Goal: Task Accomplishment & Management: Use online tool/utility

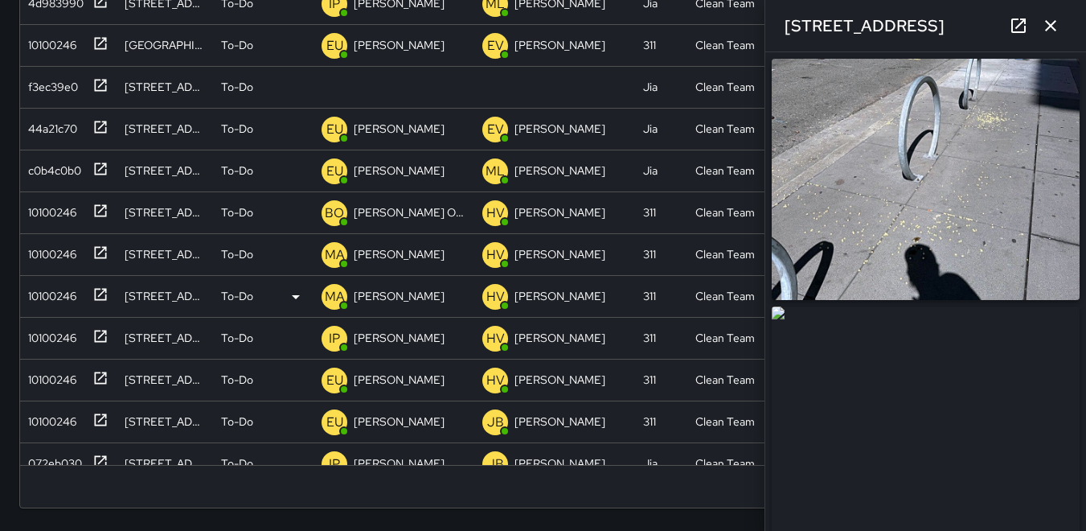
scroll to position [669, 1034]
click at [1052, 24] on icon "button" at bounding box center [1050, 25] width 11 height 11
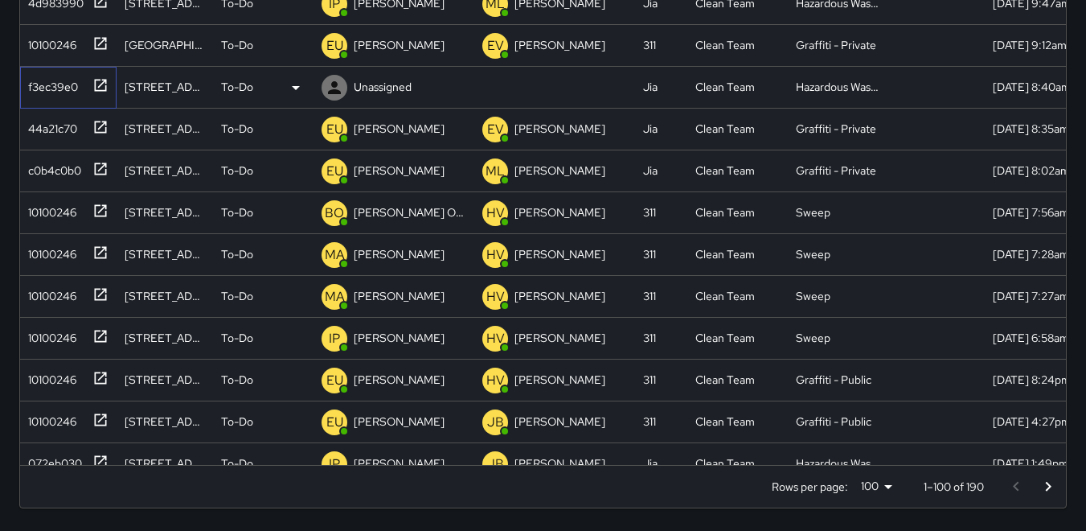
click at [43, 84] on div "f3ec39e0" at bounding box center [50, 83] width 56 height 23
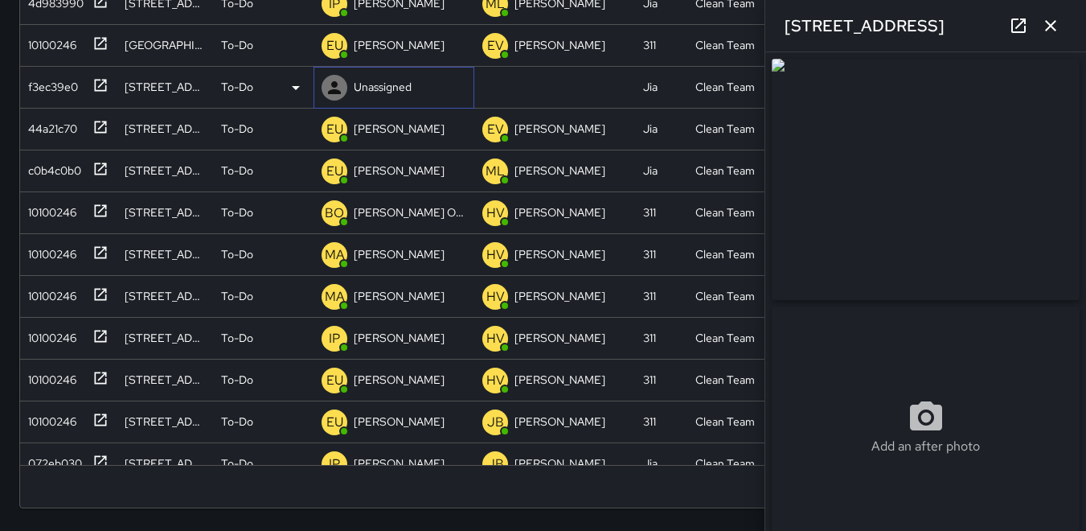
click at [334, 85] on icon at bounding box center [334, 87] width 13 height 13
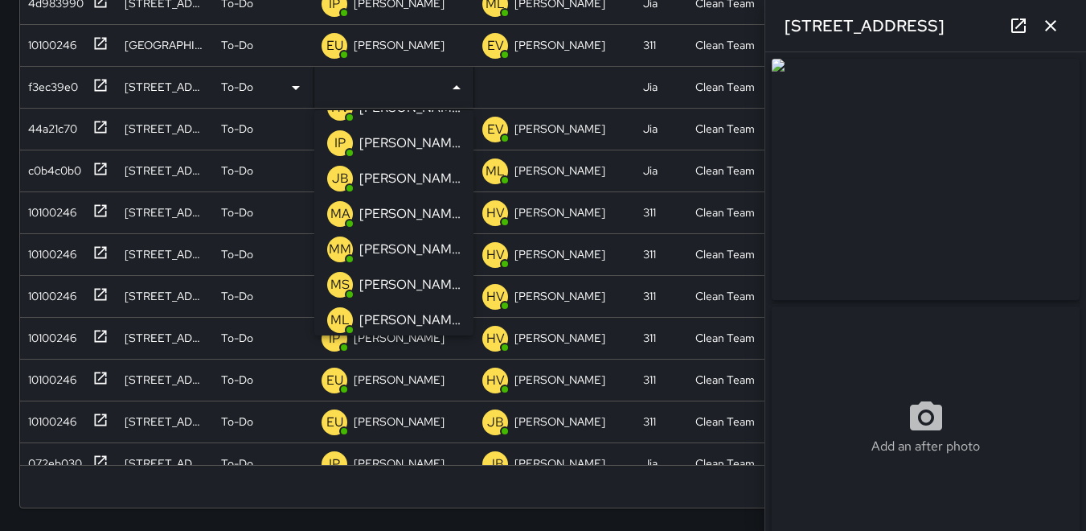
scroll to position [161, 0]
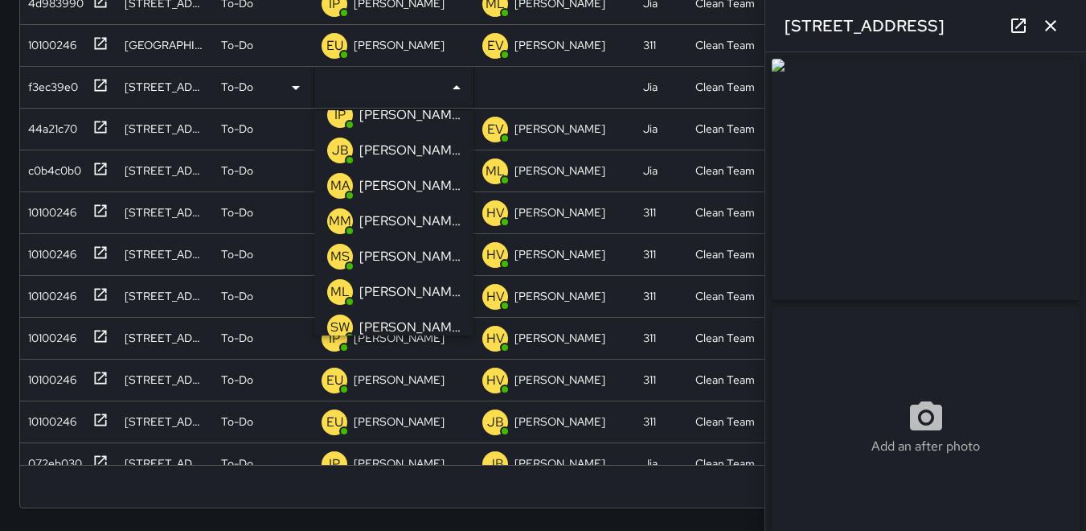
click at [333, 178] on p "MA" at bounding box center [340, 185] width 20 height 19
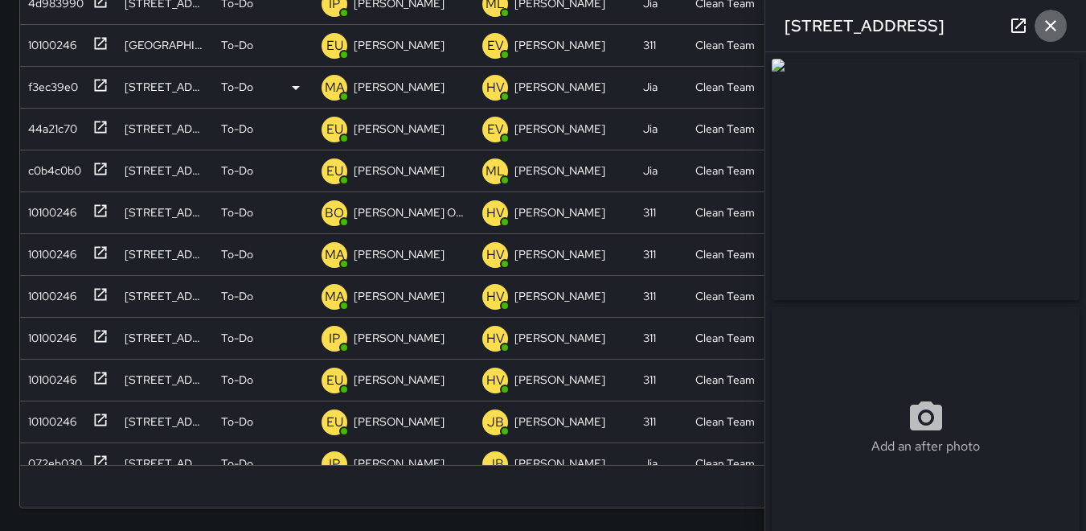
click at [1051, 28] on icon "button" at bounding box center [1050, 25] width 19 height 19
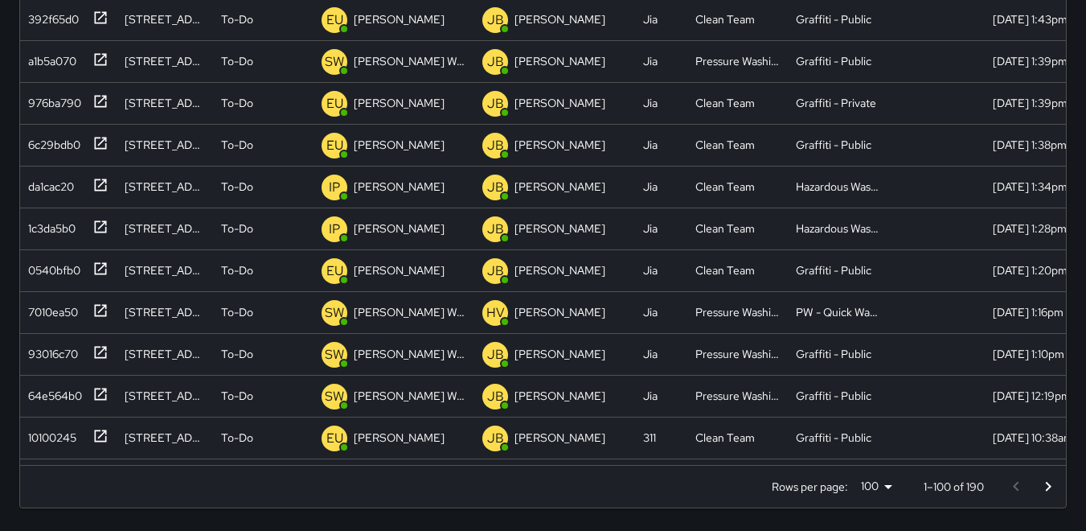
scroll to position [1322, 0]
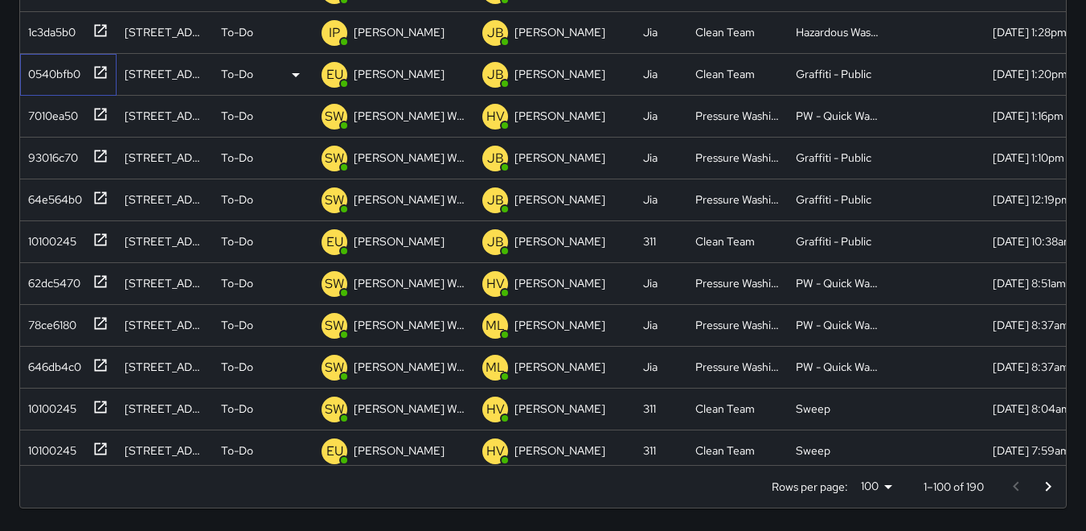
click at [58, 66] on div "0540bfb0" at bounding box center [51, 70] width 59 height 23
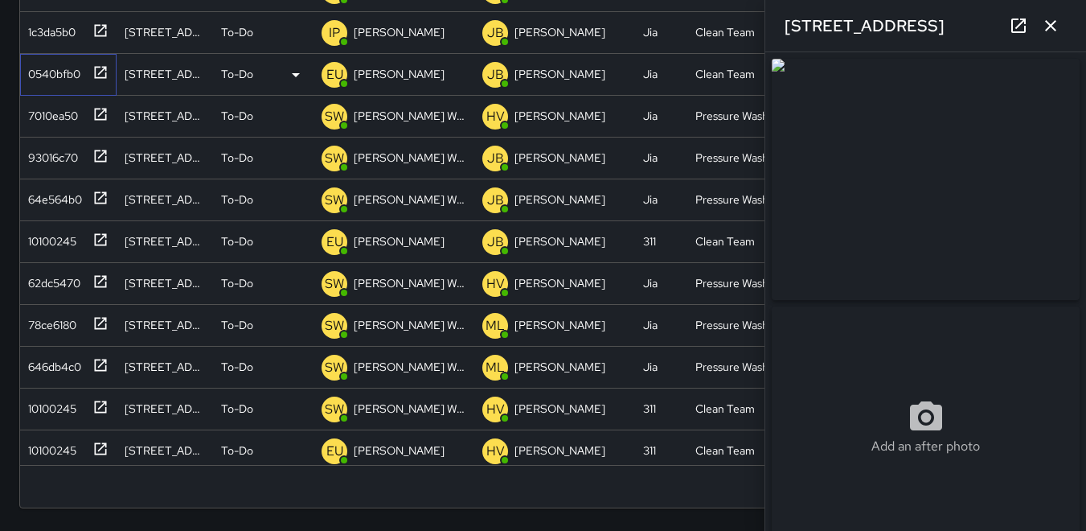
type input "**********"
click at [1041, 31] on button "button" at bounding box center [1051, 26] width 32 height 32
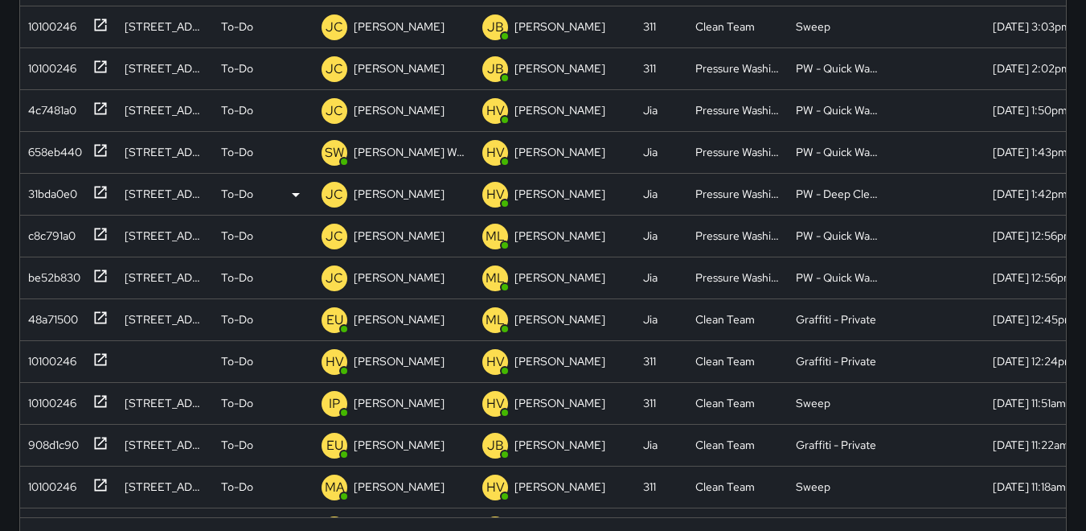
scroll to position [338, 0]
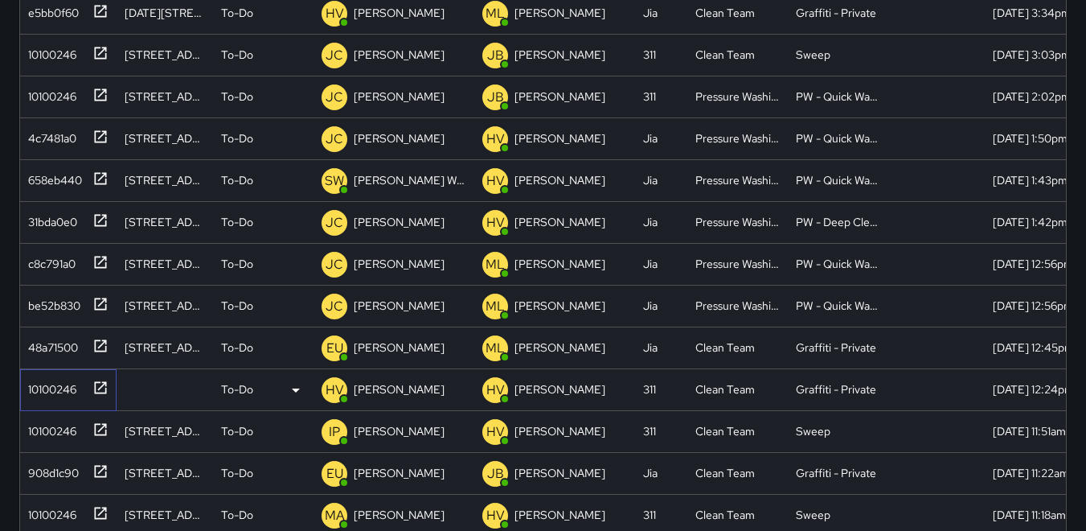
click at [54, 388] on div "10100246" at bounding box center [49, 386] width 55 height 23
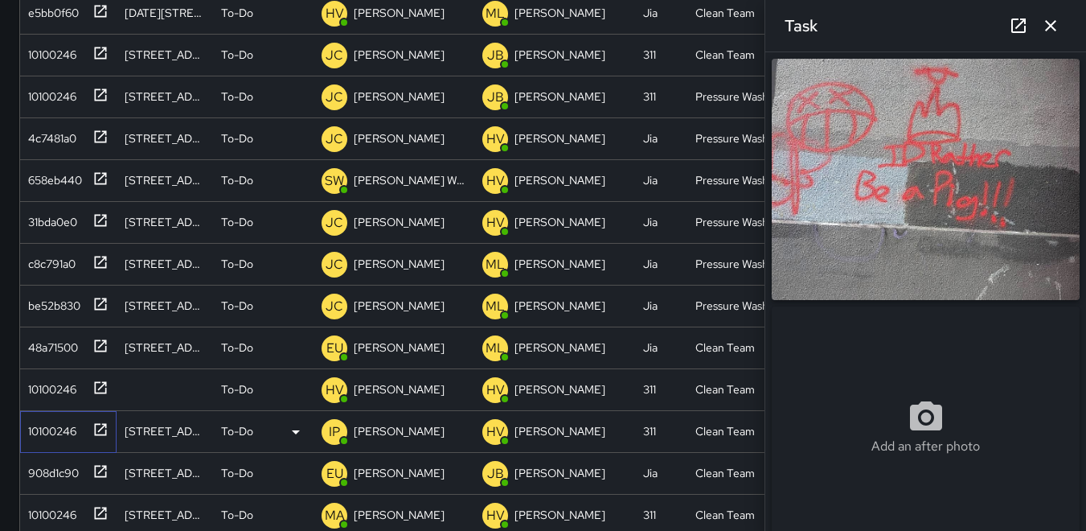
click at [39, 421] on div "10100246" at bounding box center [49, 427] width 55 height 23
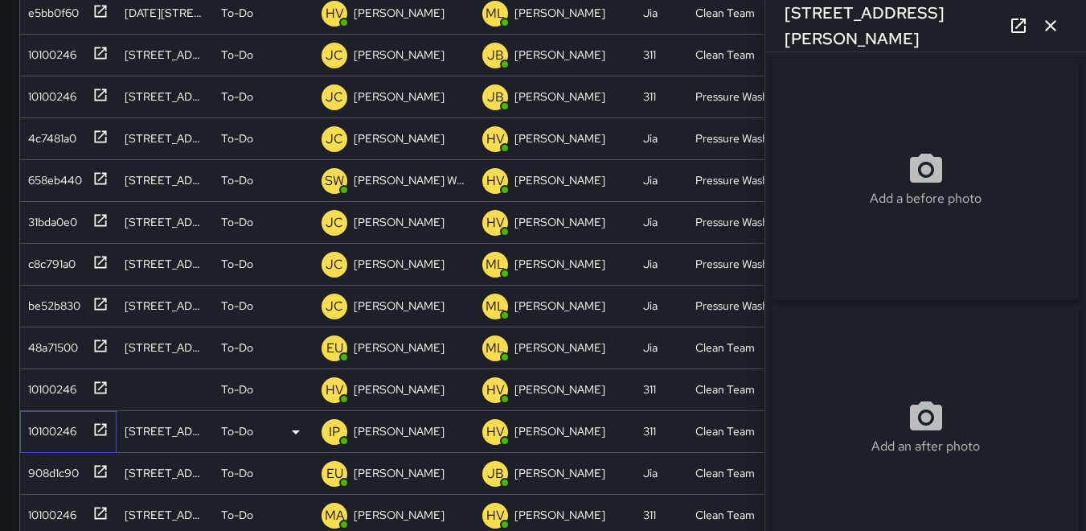
type input "**********"
click at [43, 459] on div "908d1c90" at bounding box center [50, 469] width 57 height 23
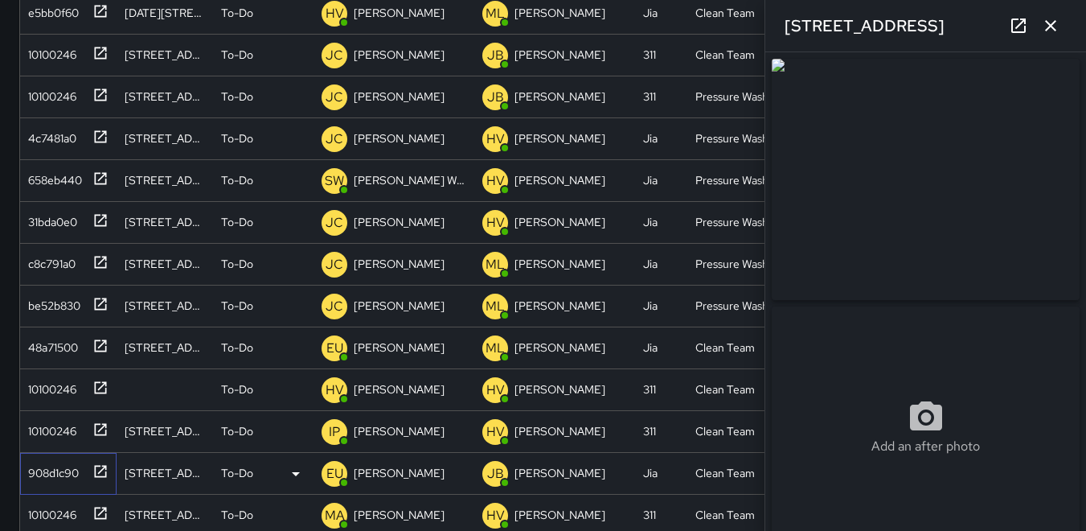
type input "**********"
click at [55, 501] on div "10100246" at bounding box center [49, 511] width 55 height 23
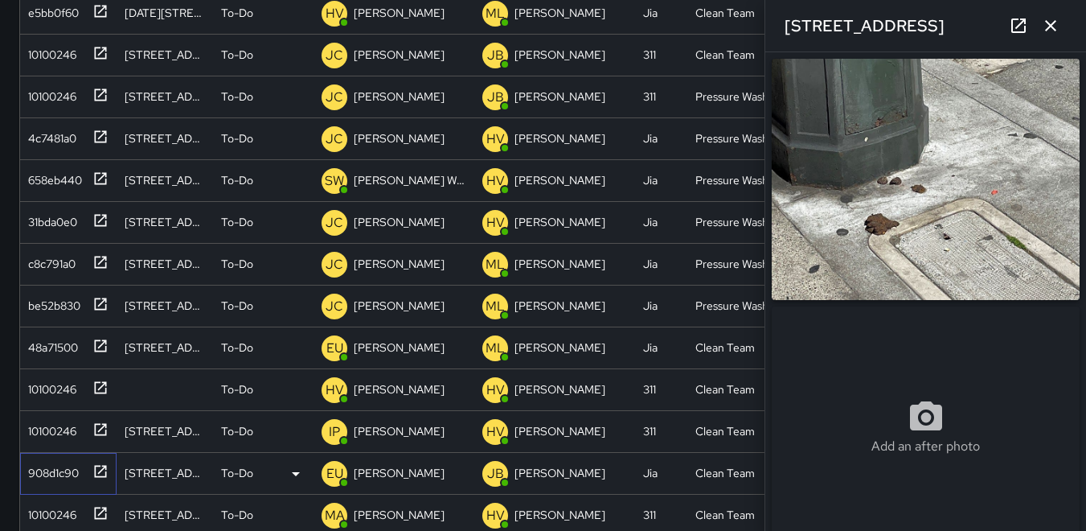
click at [49, 468] on div "908d1c90" at bounding box center [50, 469] width 57 height 23
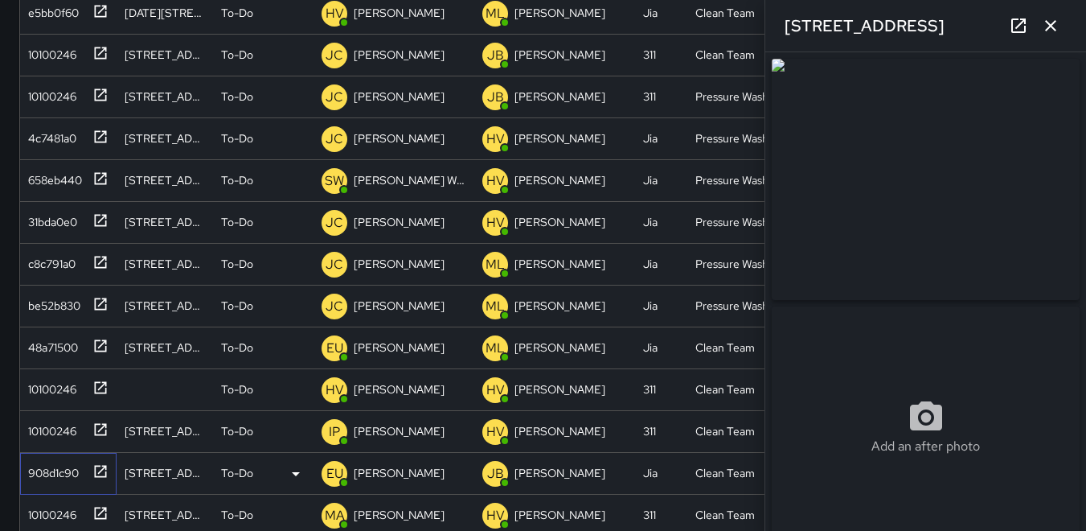
type input "**********"
click at [1045, 29] on icon "button" at bounding box center [1050, 25] width 19 height 19
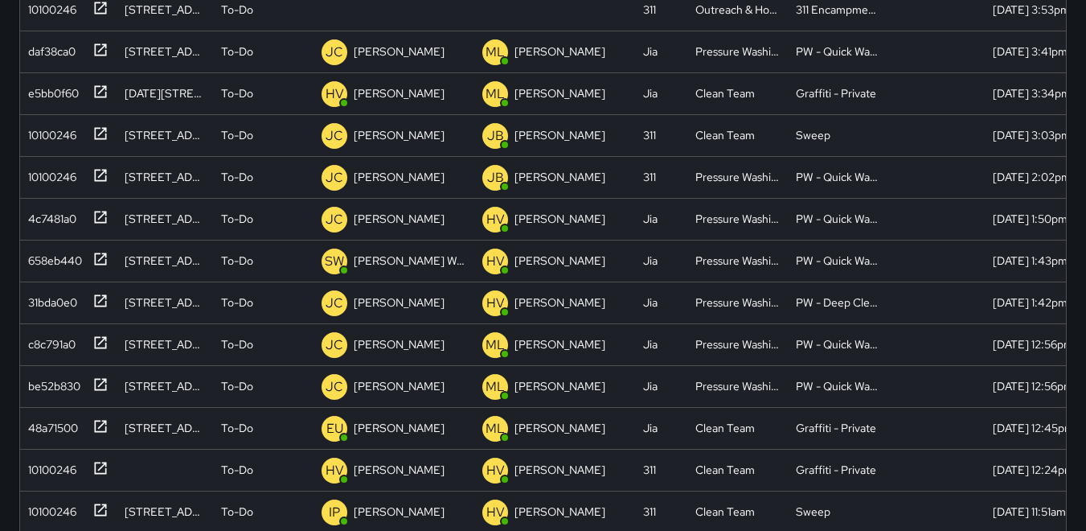
scroll to position [0, 0]
